Goal: Navigation & Orientation: Find specific page/section

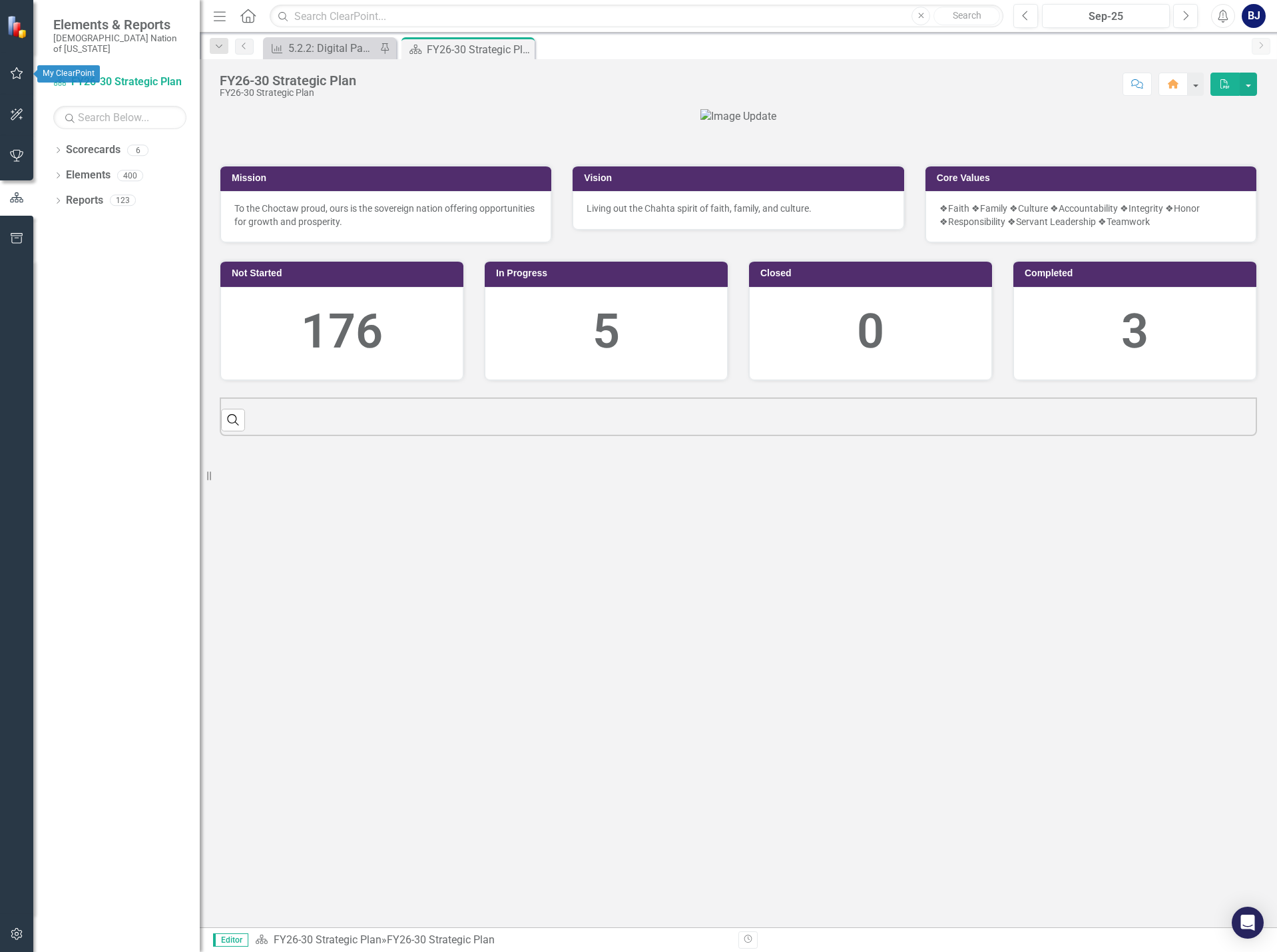
click at [10, 68] on icon "button" at bounding box center [17, 74] width 14 height 11
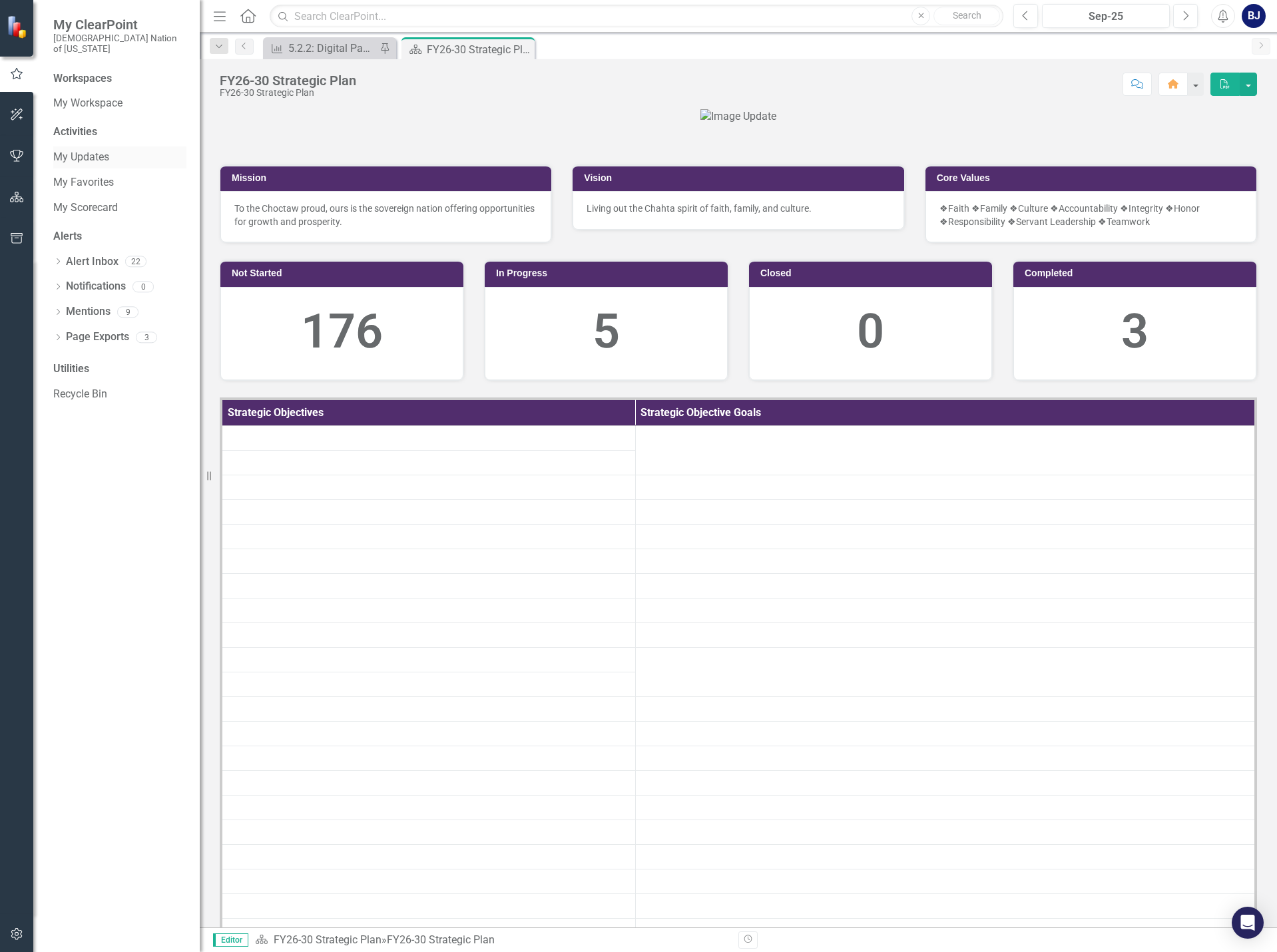
click at [94, 150] on link "My Updates" at bounding box center [120, 158] width 133 height 16
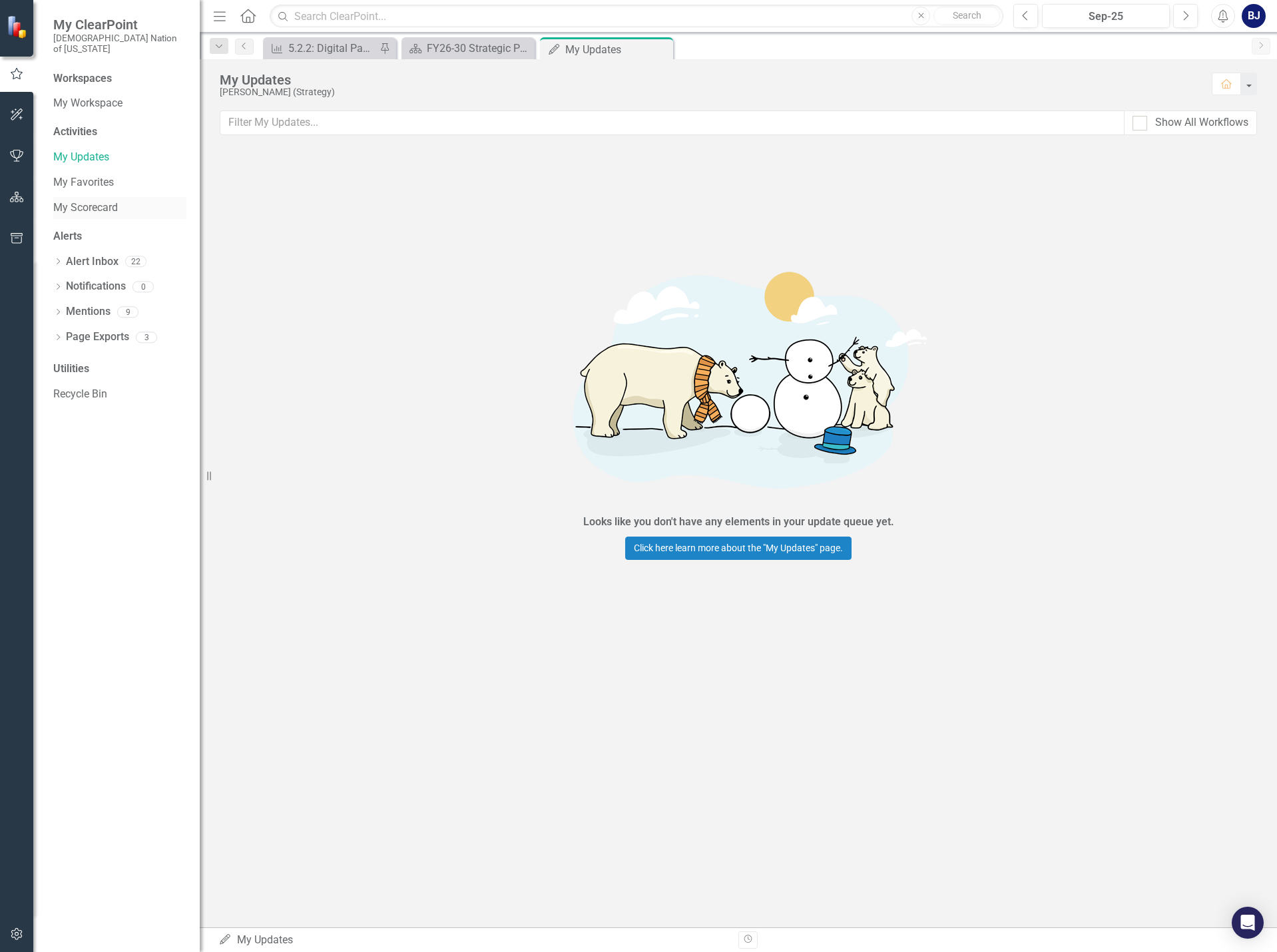
click at [103, 200] on link "My Scorecard" at bounding box center [120, 208] width 133 height 16
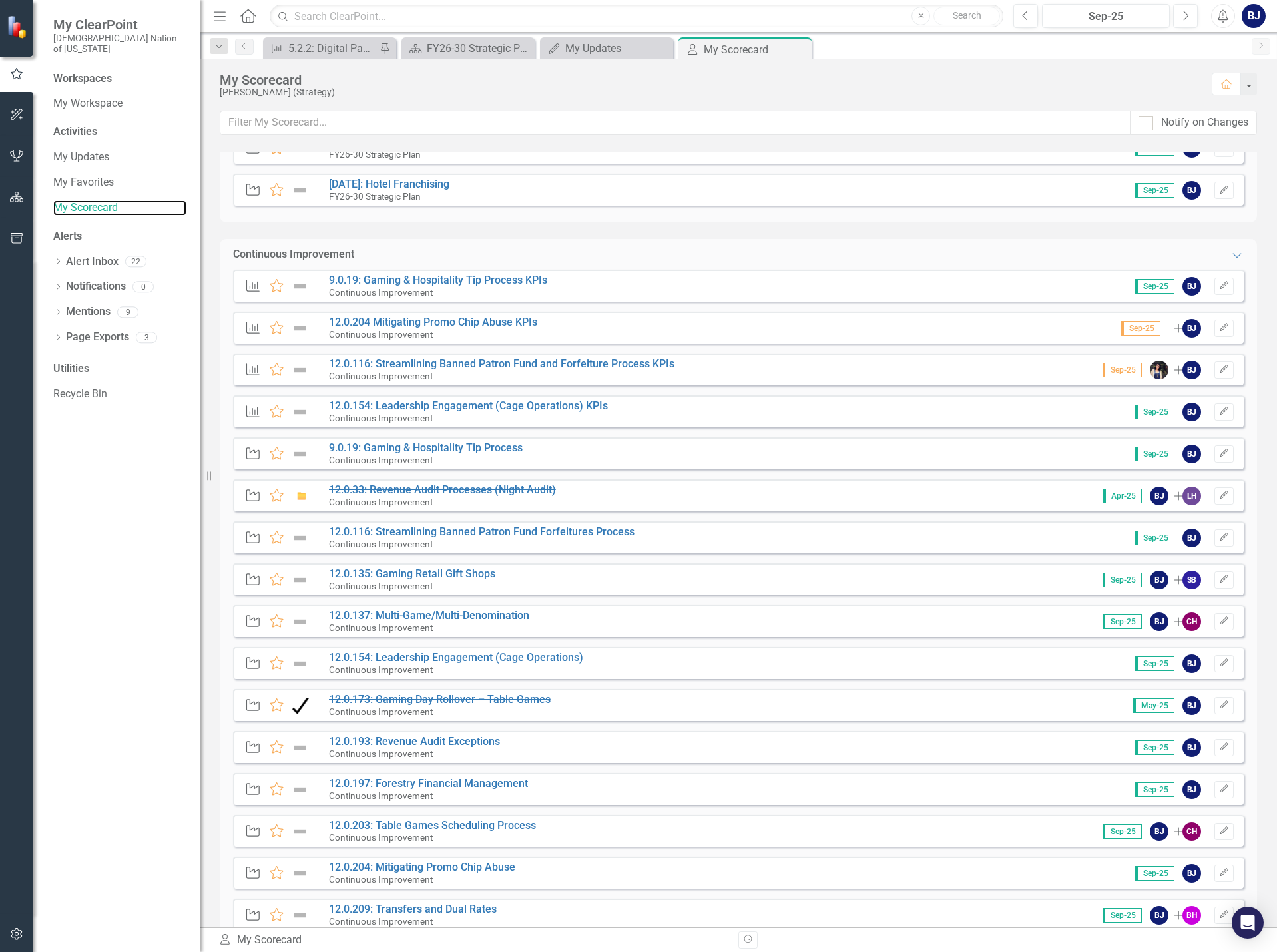
scroll to position [533, 0]
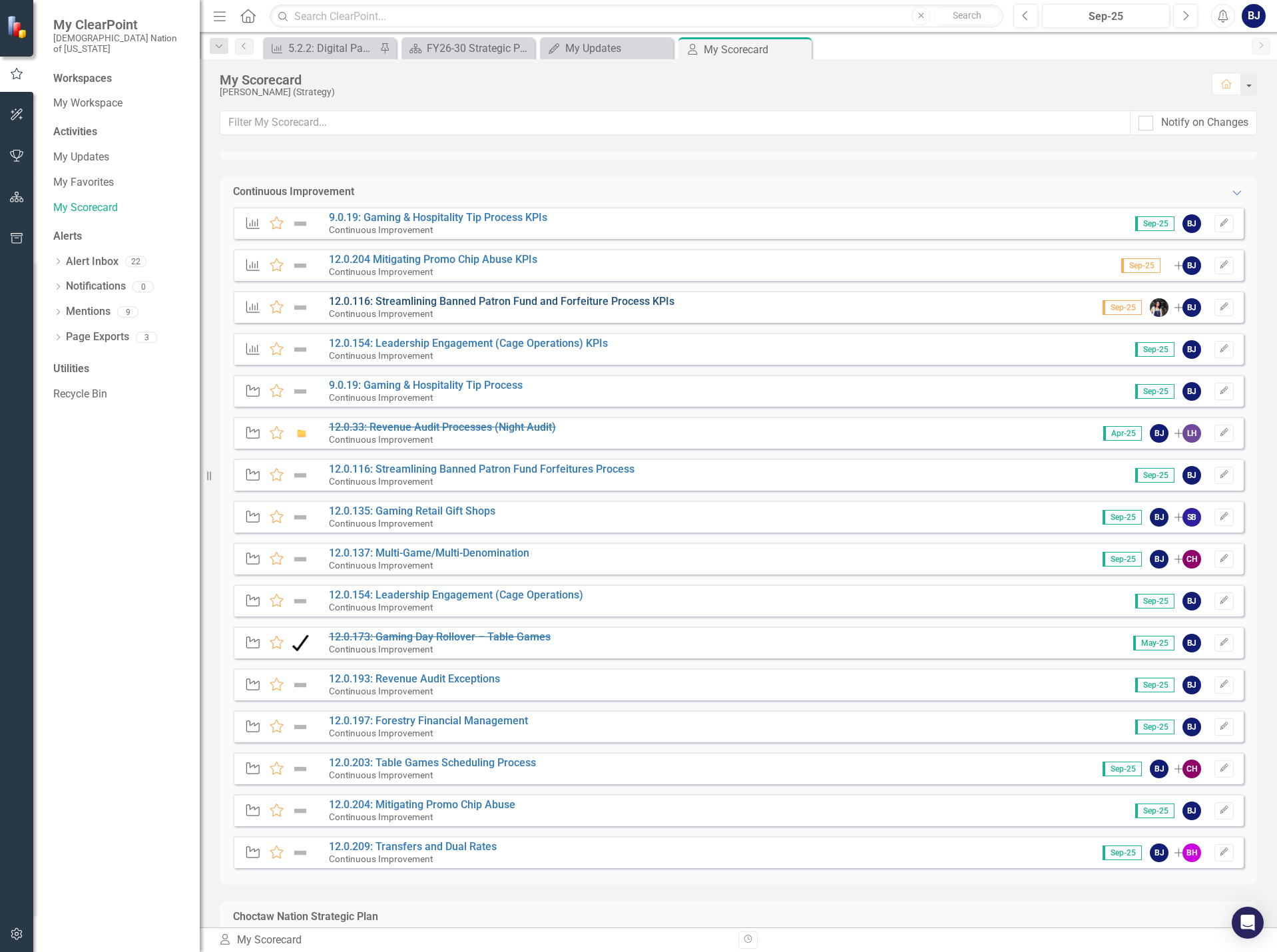
click at [521, 301] on link "12.0.116: Streamlining Banned Patron Fund and Forfeiture Process KPIs" at bounding box center [501, 301] width 345 height 12
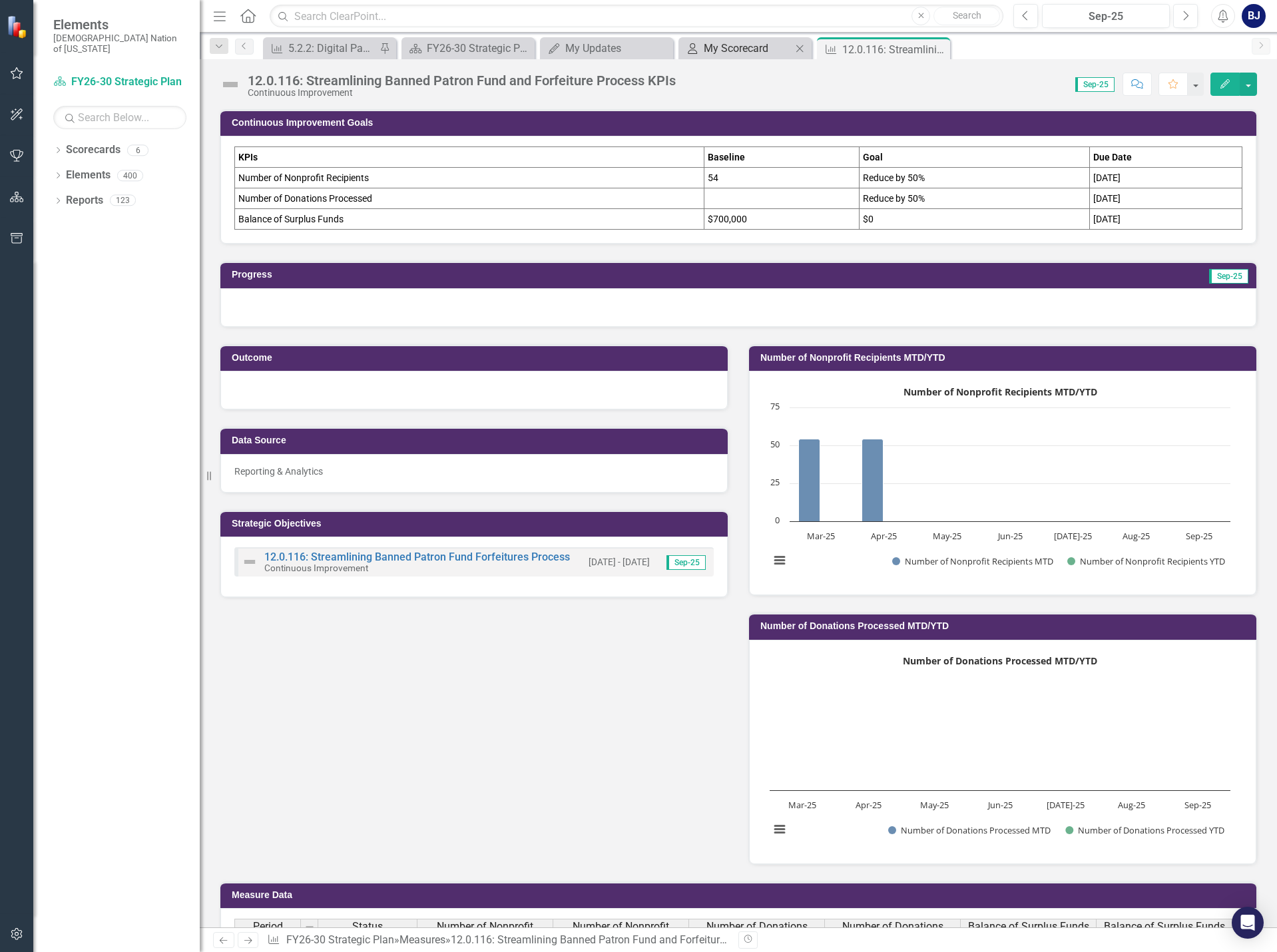
click at [714, 43] on div "My Scorecard" at bounding box center [747, 48] width 88 height 16
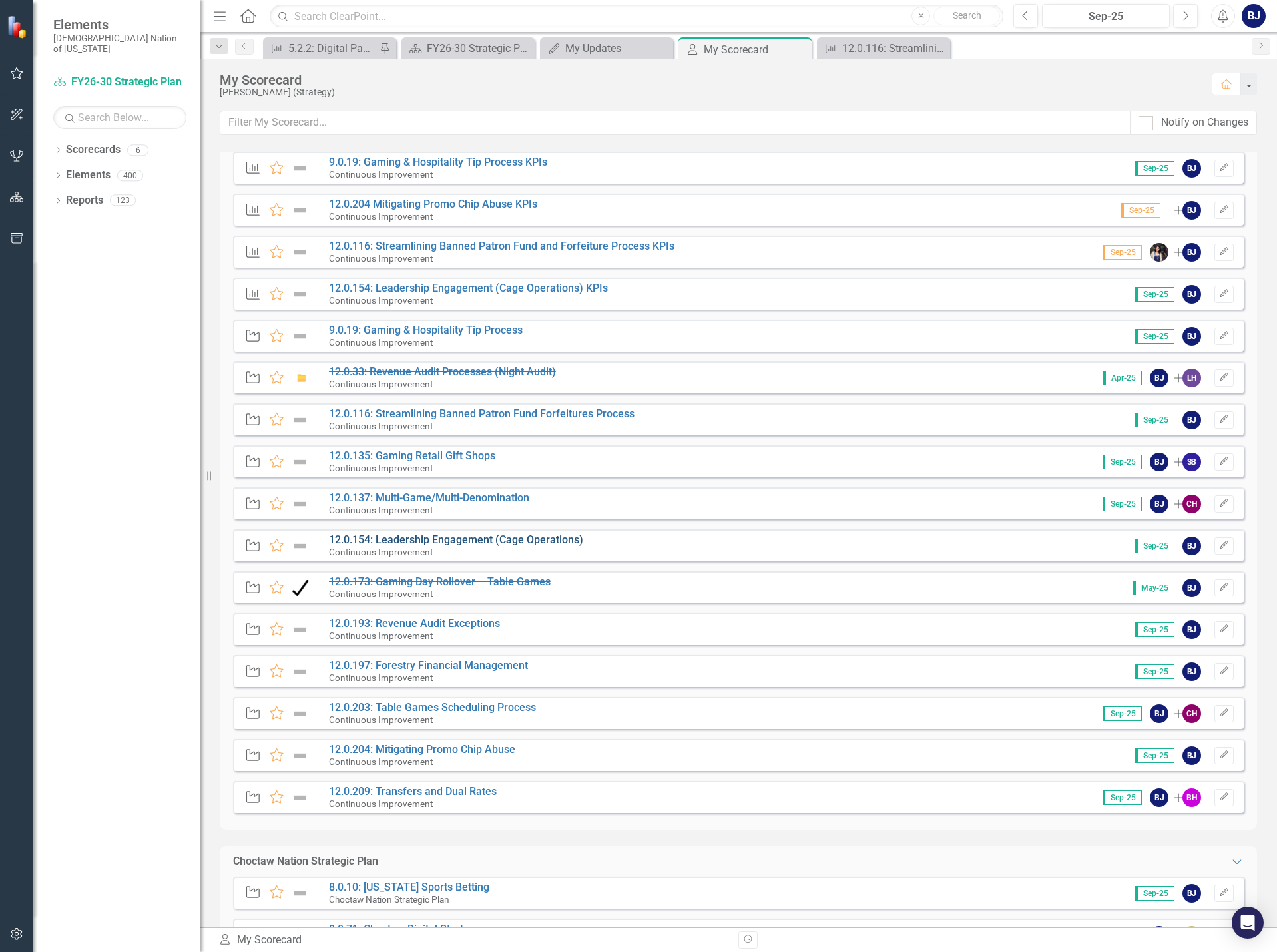
scroll to position [600, 0]
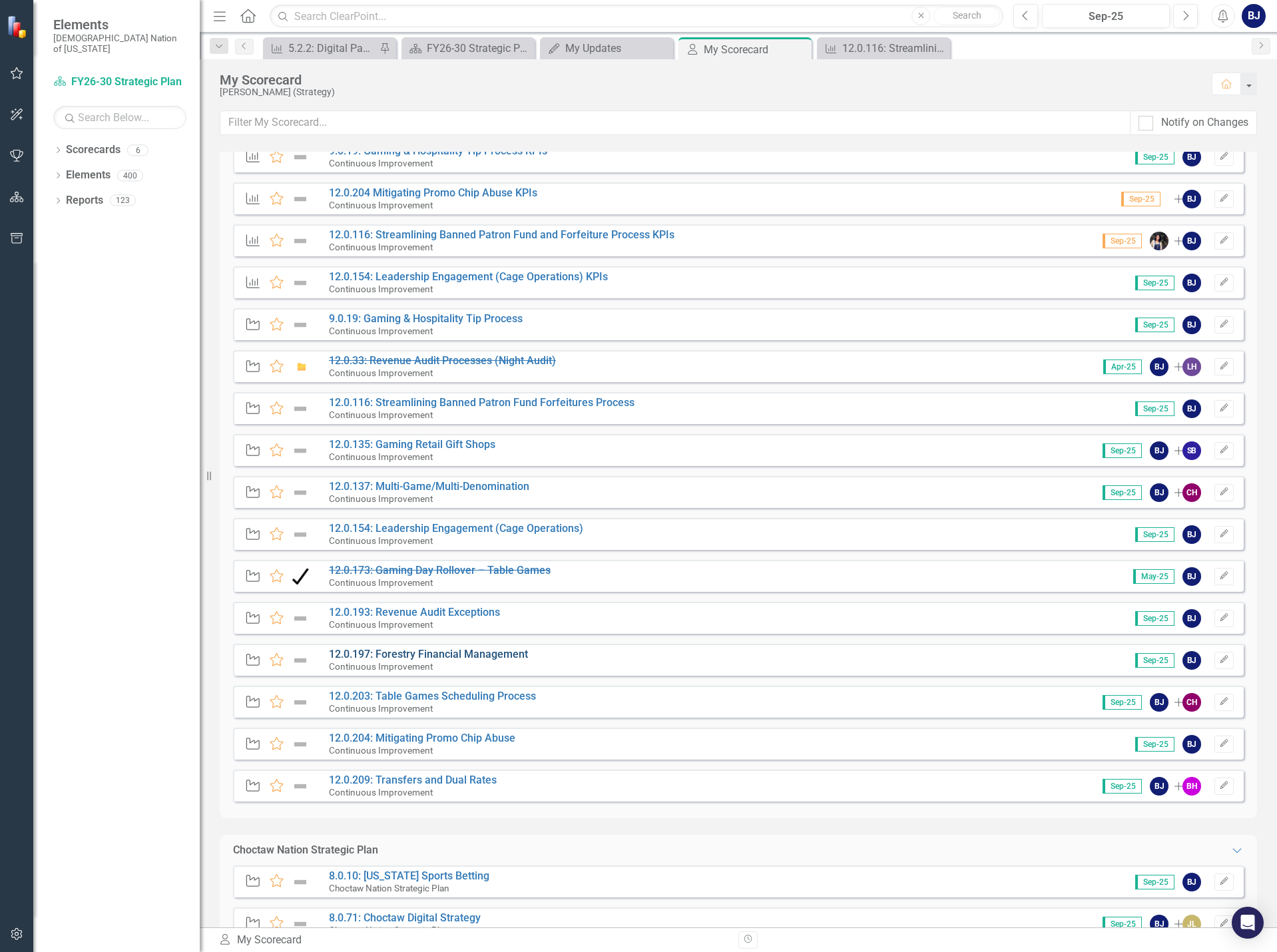
click at [412, 652] on link "12.0.197: Forestry Financial Management" at bounding box center [428, 654] width 199 height 12
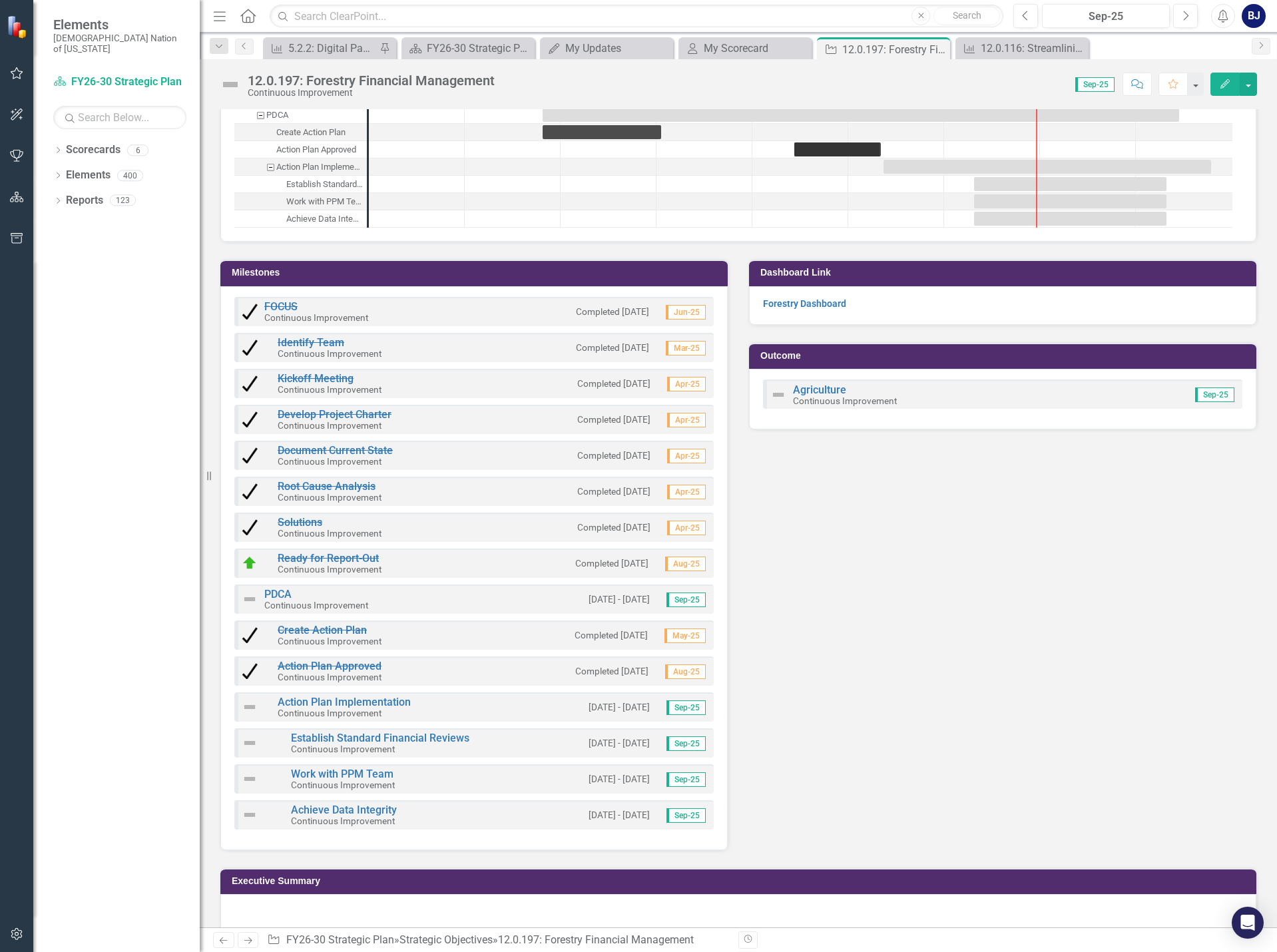
scroll to position [1647, 0]
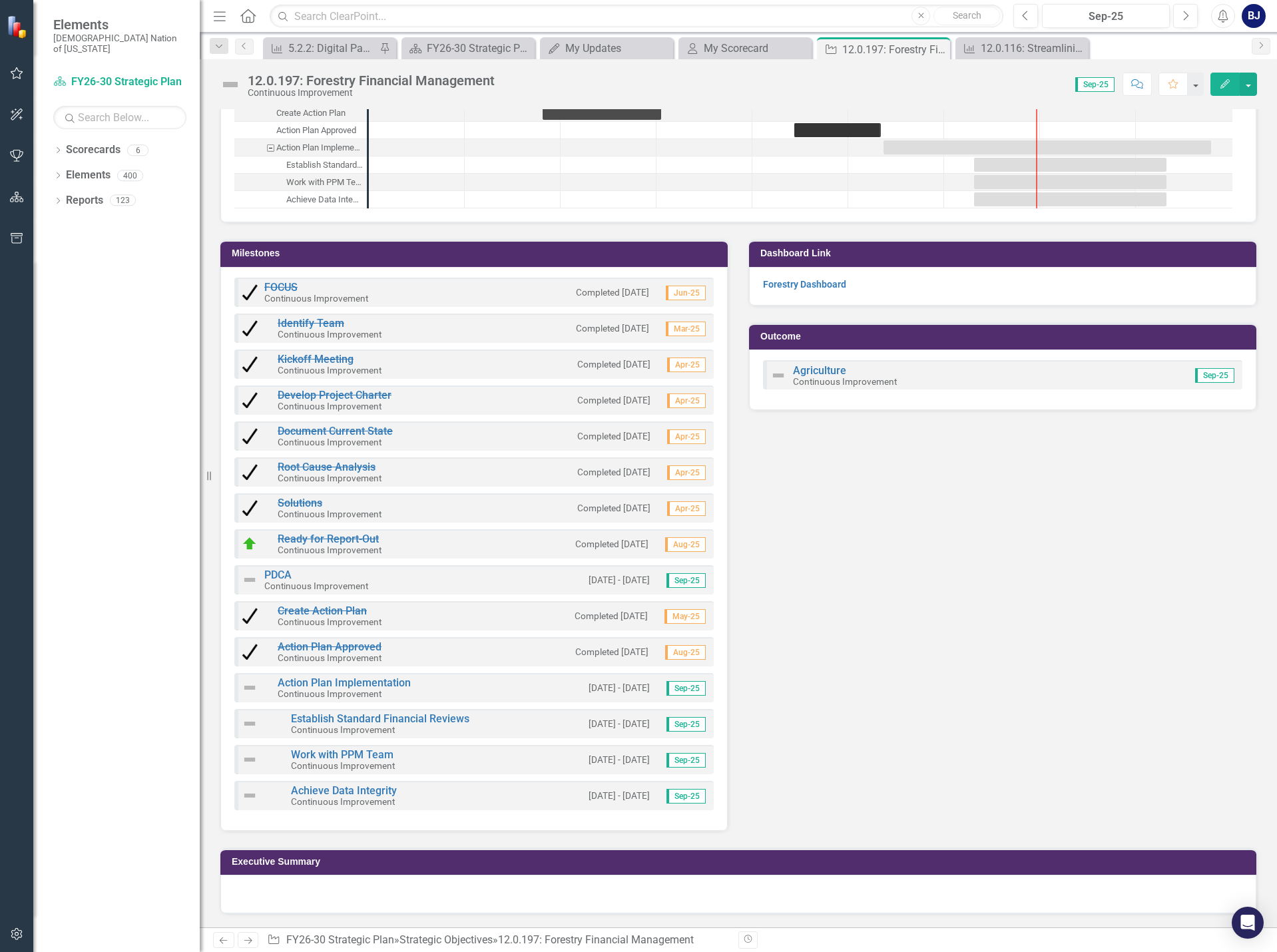
click at [951, 749] on div "Measures 12.0.197: Forestry Financial Management KPIs Continuous Improvement Se…" at bounding box center [738, 258] width 1057 height 1147
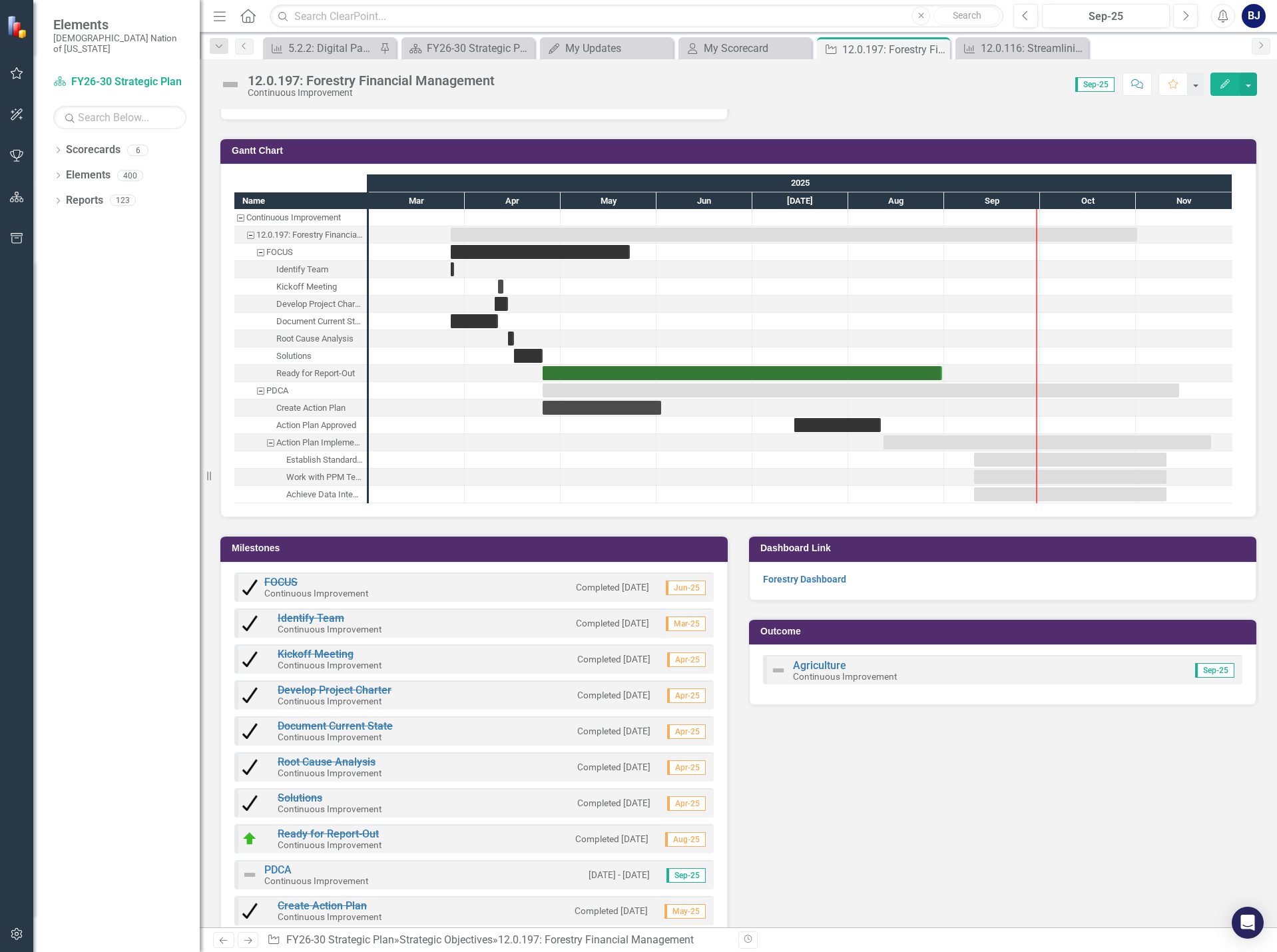
scroll to position [1314, 0]
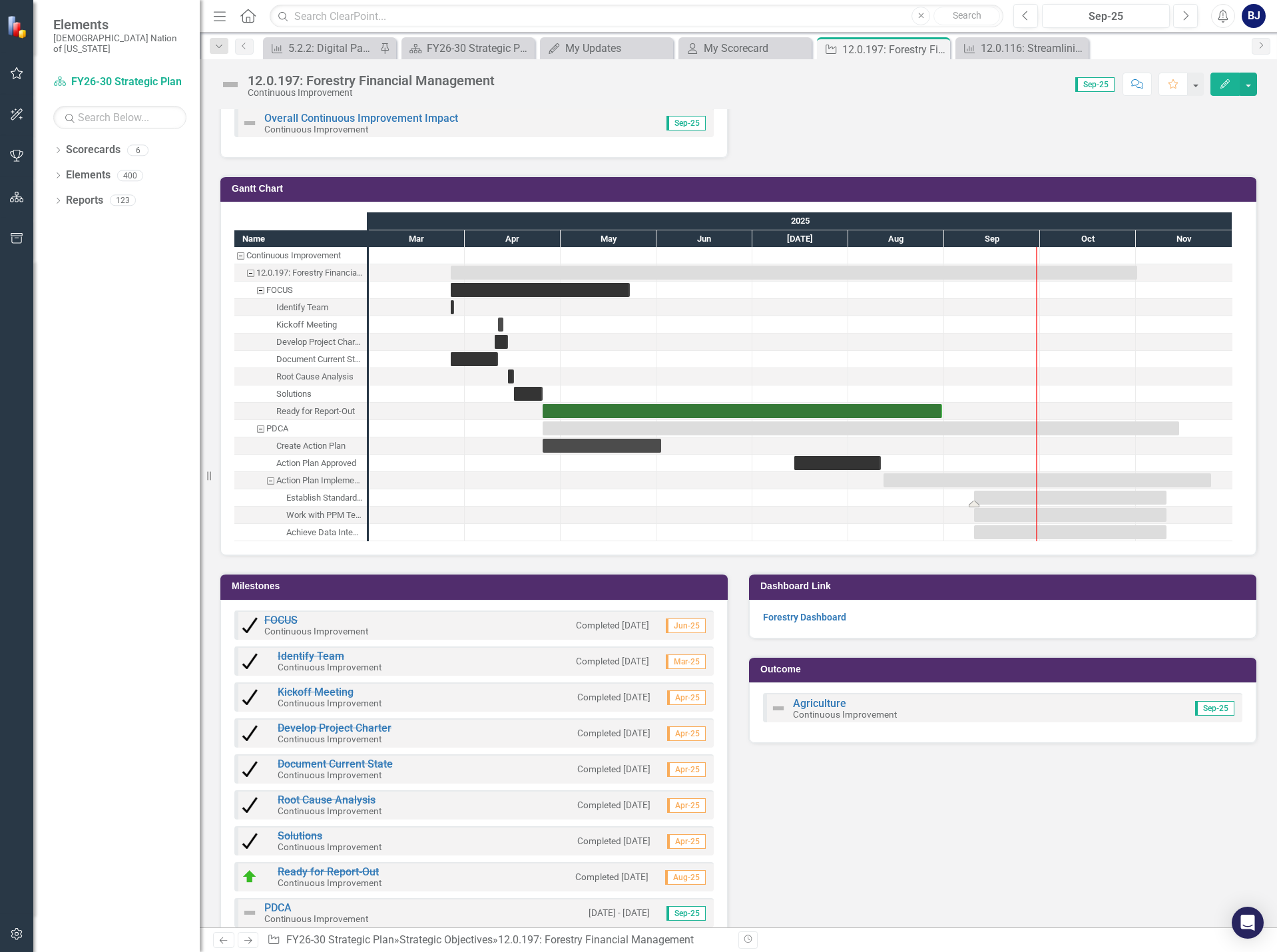
click at [998, 500] on div "Task: Start date: 2025-09-10 End date: 2025-11-10" at bounding box center [1071, 498] width 192 height 14
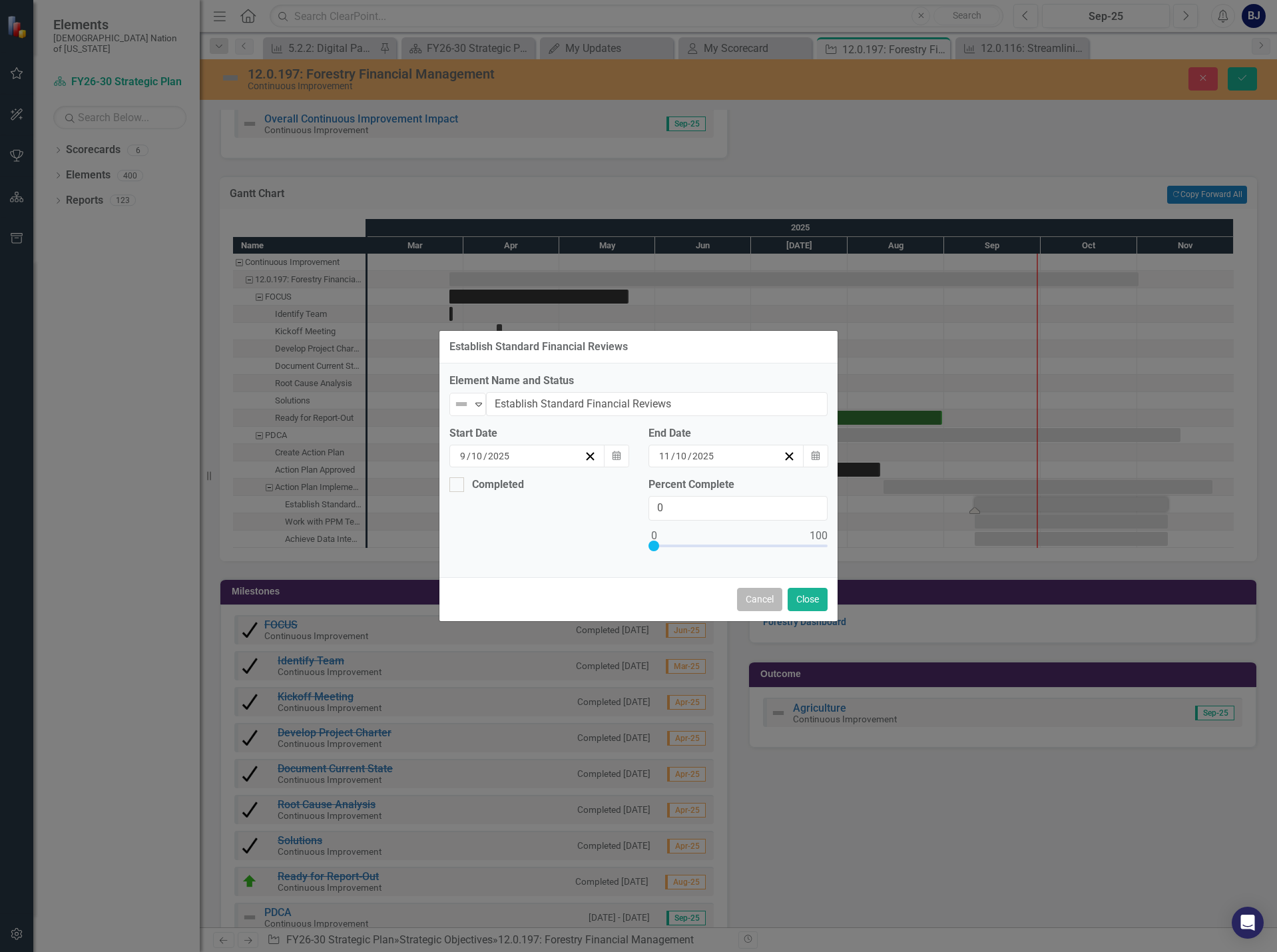
click at [769, 604] on button "Cancel" at bounding box center [760, 600] width 45 height 23
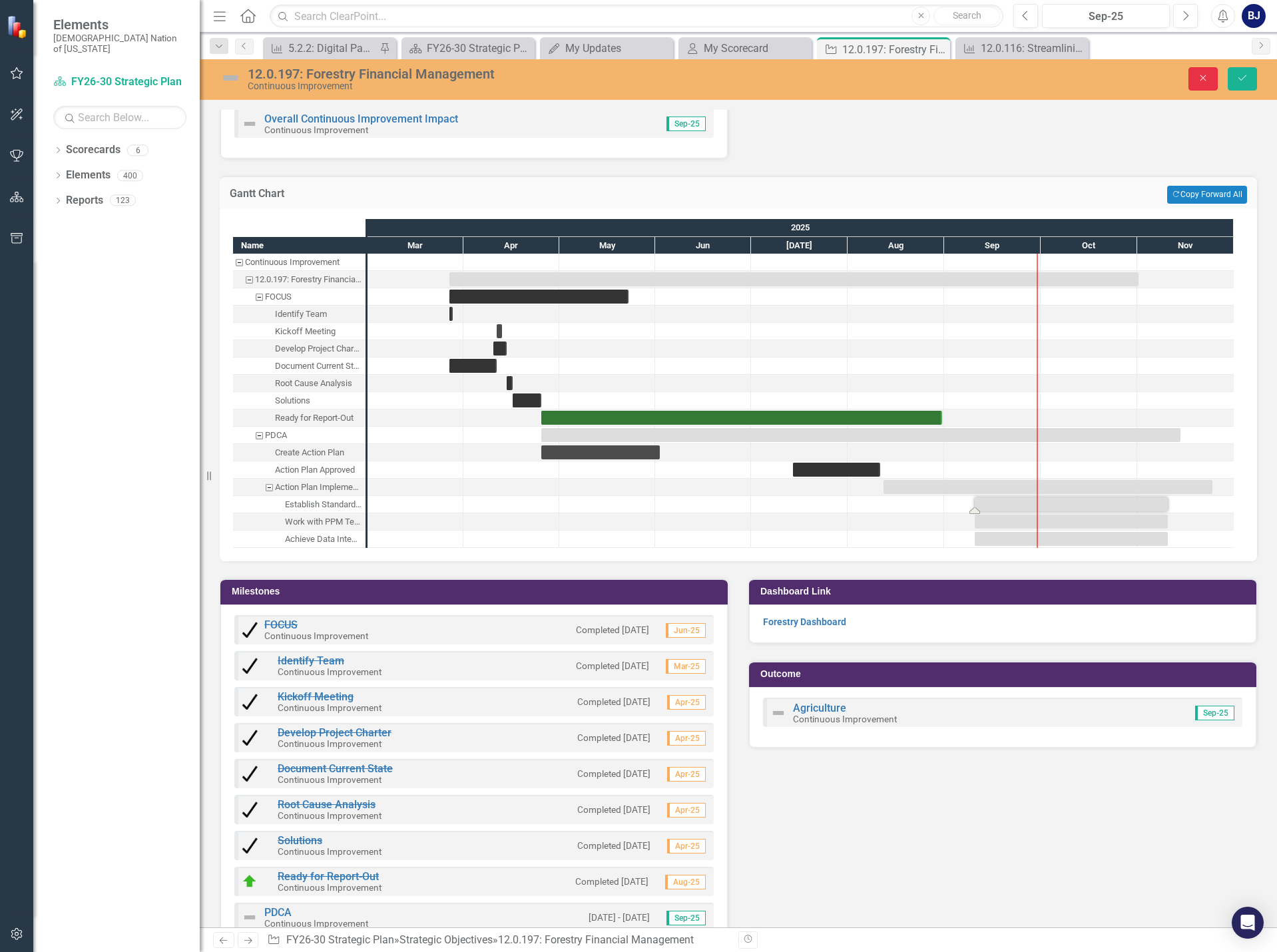
click at [1197, 73] on button "Close" at bounding box center [1203, 79] width 29 height 23
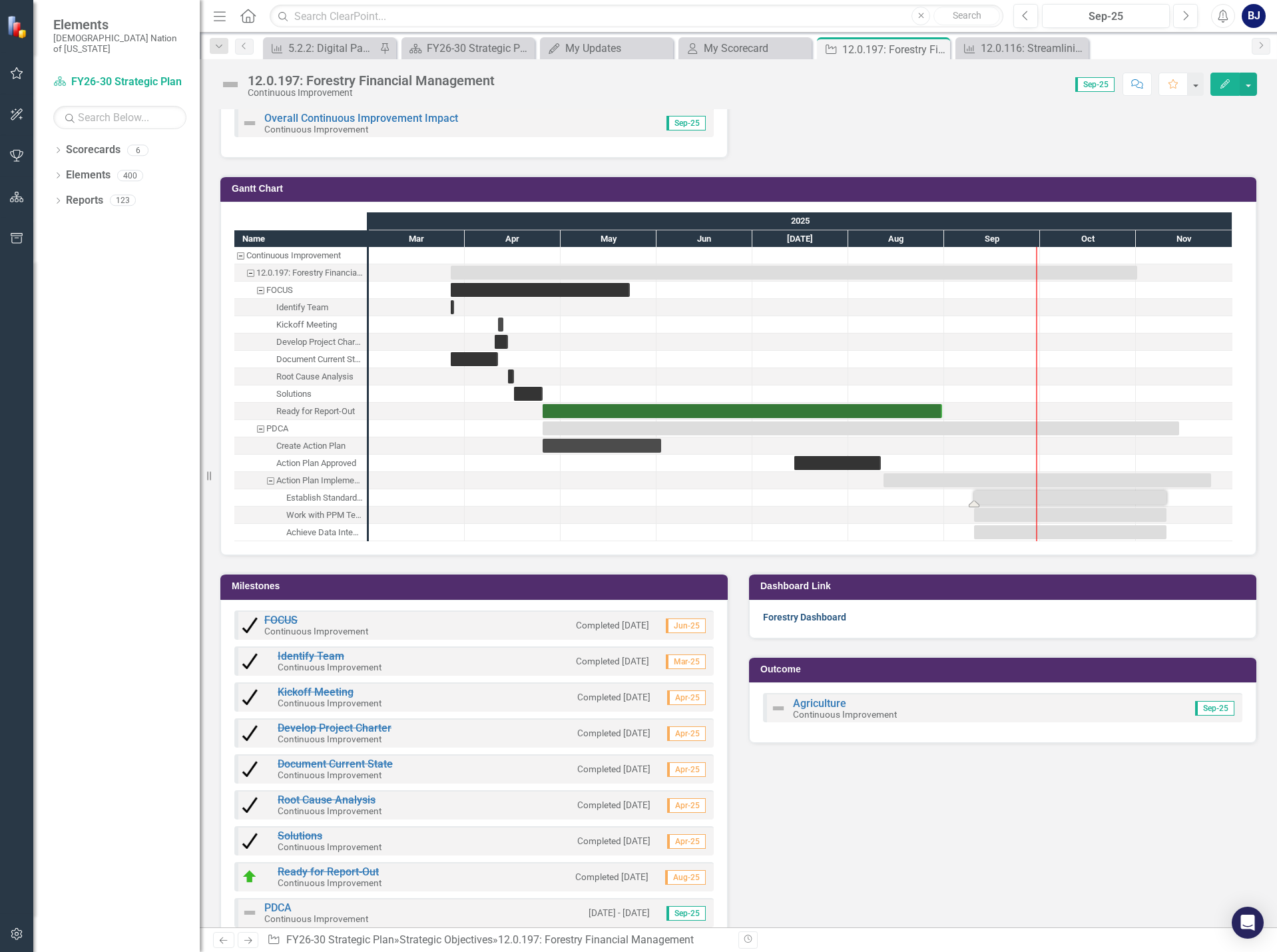
click at [780, 618] on link "Forestry Dashboard" at bounding box center [805, 618] width 83 height 11
click at [795, 615] on link "Forestry Dashboard" at bounding box center [805, 618] width 83 height 11
click at [120, 359] on div "Dropdown Scorecards 6 FY26-30 Strategic Plan Continuous Improvement FY26-30 Ope…" at bounding box center [116, 545] width 167 height 813
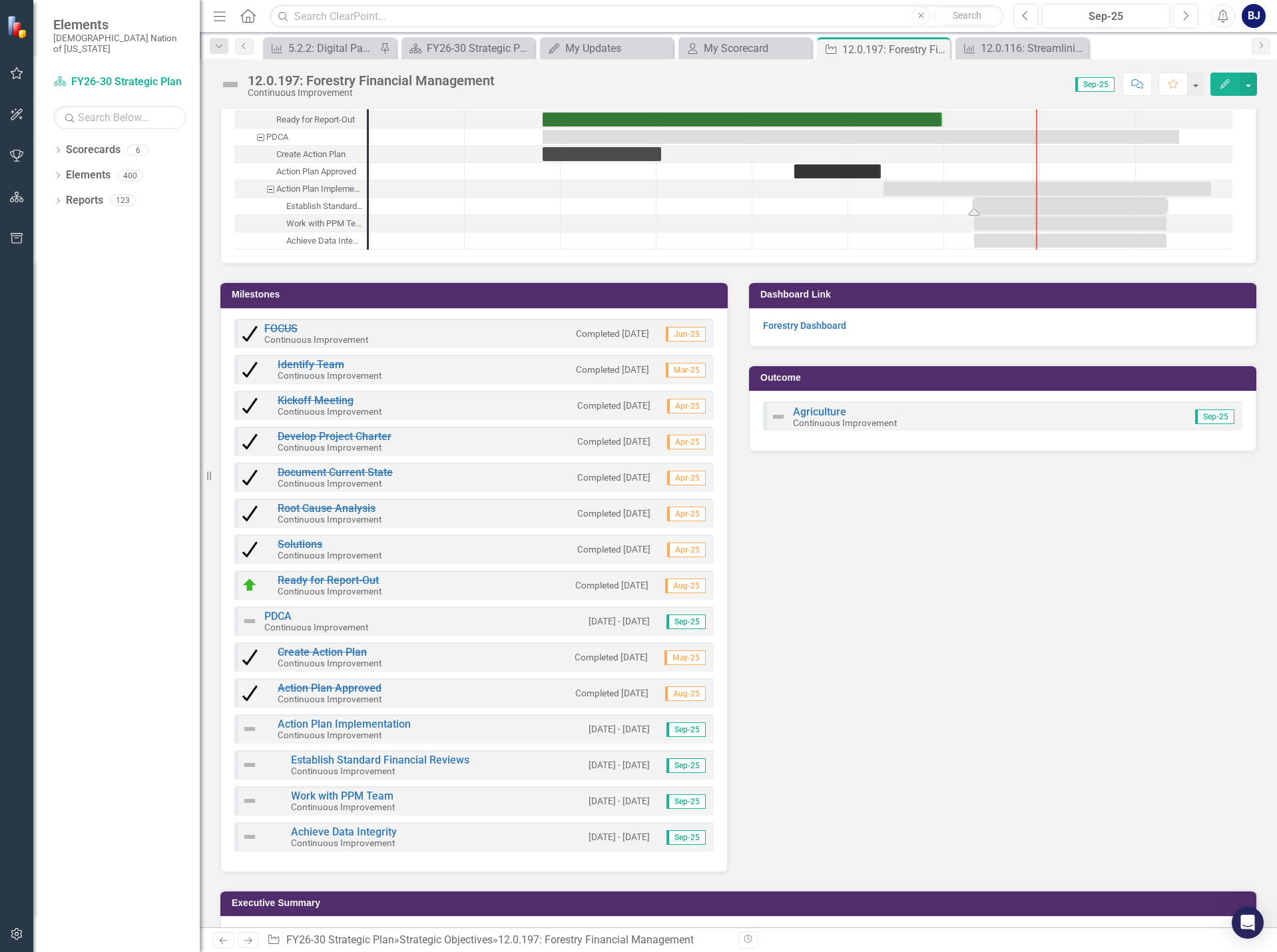
scroll to position [1647, 0]
